Goal: Information Seeking & Learning: Find contact information

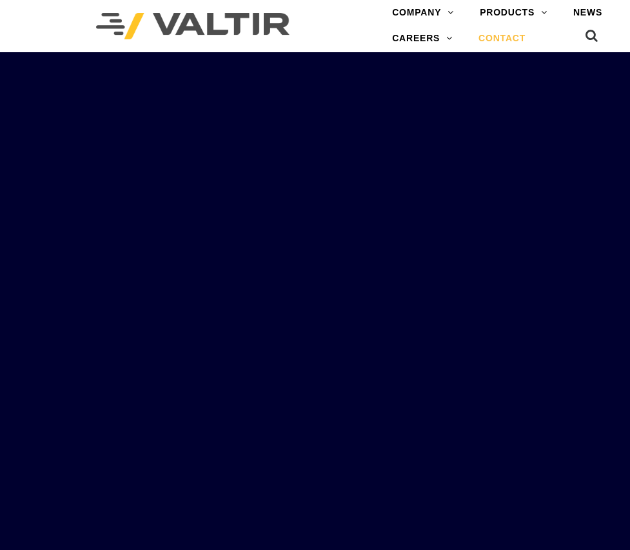
click at [515, 38] on link "CONTACT" at bounding box center [501, 39] width 73 height 26
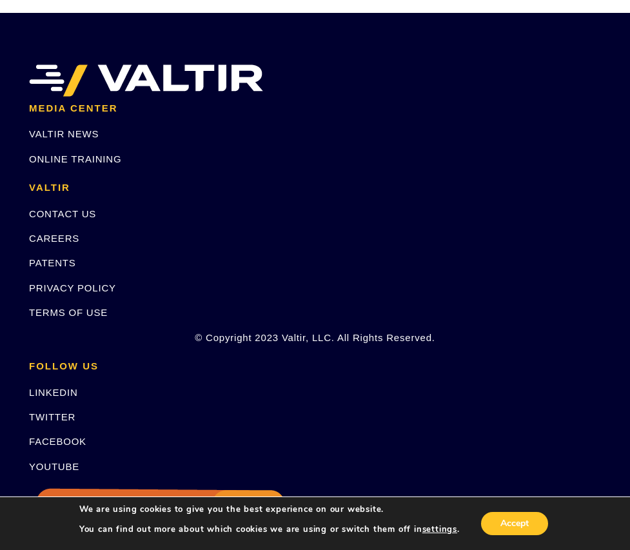
scroll to position [1875, 0]
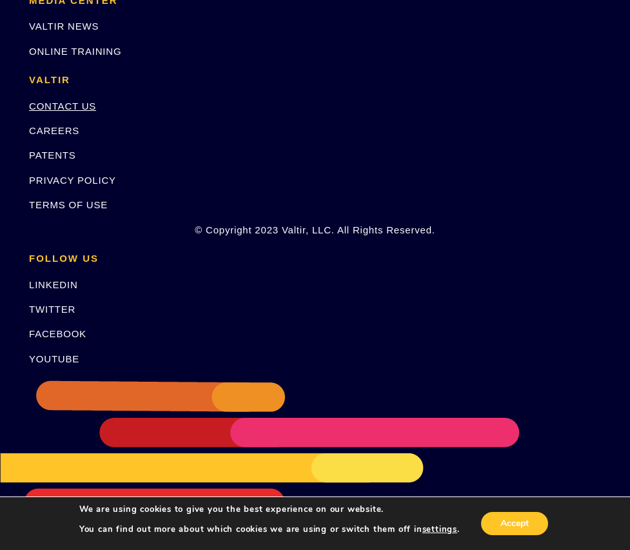
click at [84, 105] on link "CONTACT US" at bounding box center [62, 106] width 67 height 11
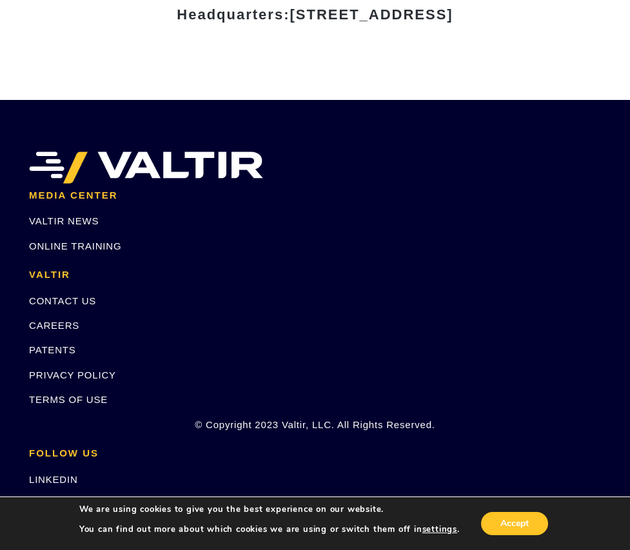
scroll to position [1688, 0]
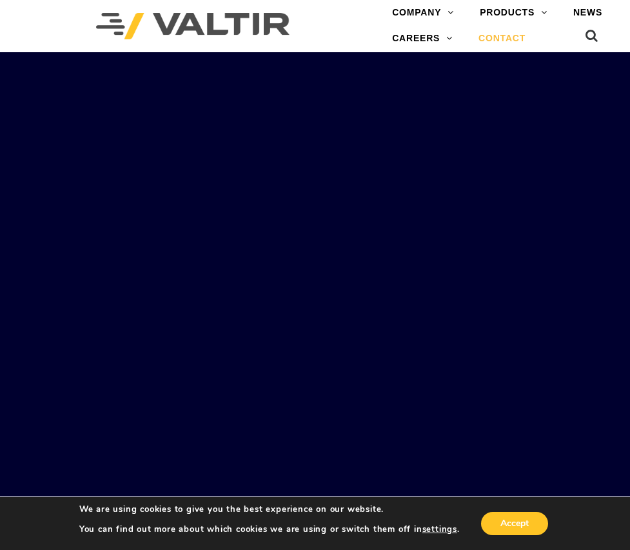
click at [505, 43] on link "CONTACT" at bounding box center [501, 39] width 73 height 26
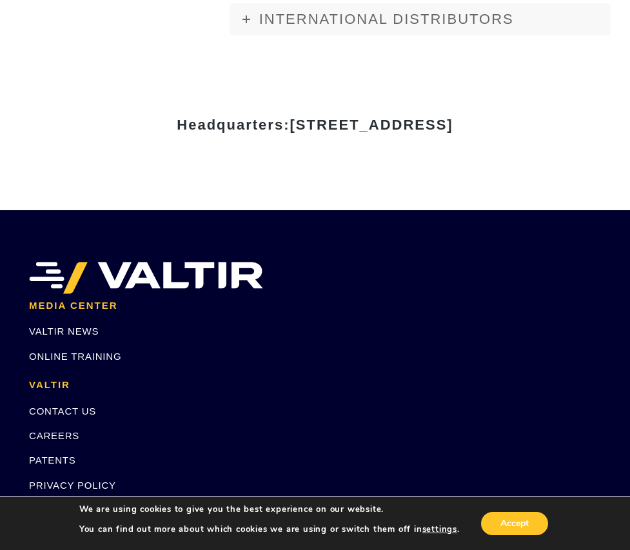
scroll to position [1571, 0]
